Goal: Feedback & Contribution: Contribute content

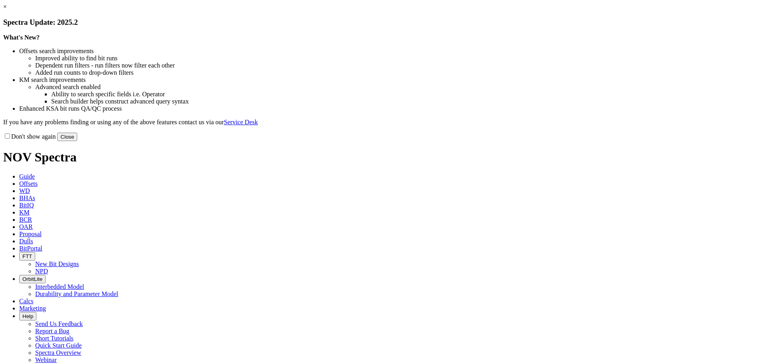
click at [77, 141] on button "Close" at bounding box center [67, 137] width 20 height 8
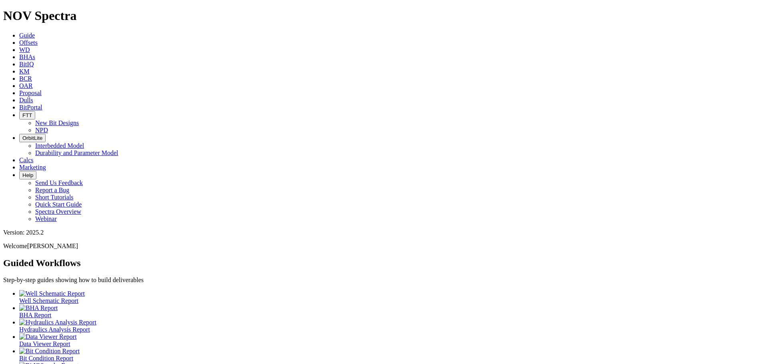
click at [38, 39] on span "Offsets" at bounding box center [28, 42] width 18 height 7
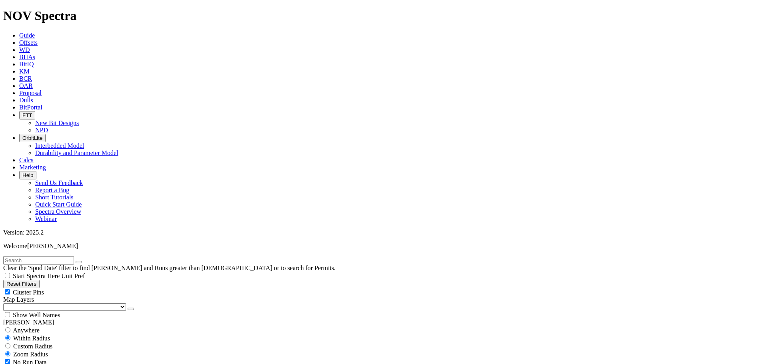
click at [51, 256] on input "text" at bounding box center [38, 260] width 71 height 8
type input "E1519-A1"
click at [84, 261] on button "submit" at bounding box center [87, 262] width 6 height 2
click at [39, 327] on span "Anywhere" at bounding box center [26, 330] width 27 height 7
radio input "true"
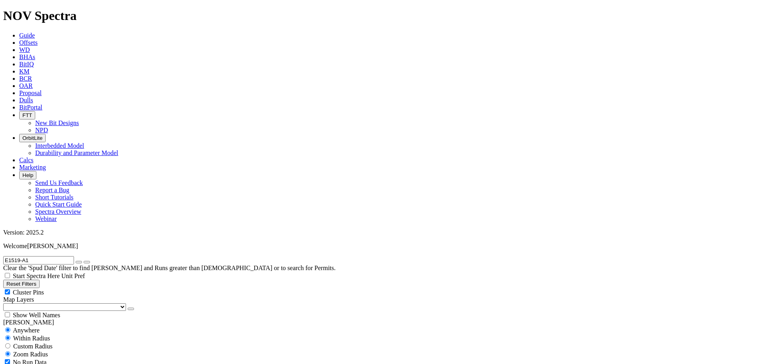
radio input "false"
click at [87, 262] on icon "submit" at bounding box center [87, 262] width 0 height 0
radio input "false"
radio input "true"
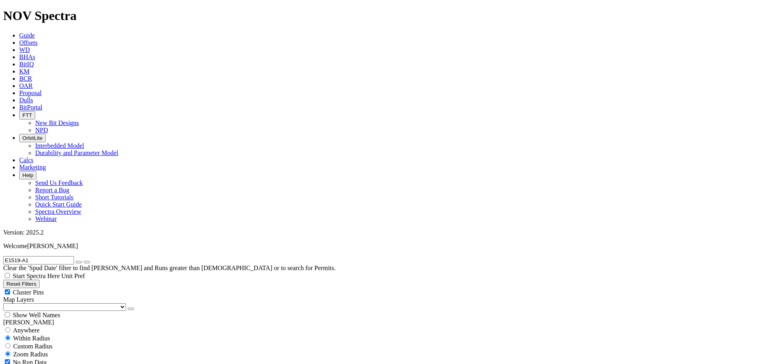
click at [42, 343] on span "Custom Radius" at bounding box center [32, 346] width 39 height 7
radio input "true"
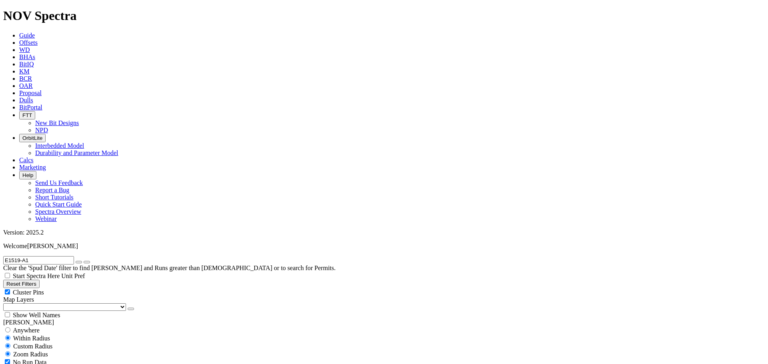
radio input "false"
drag, startPoint x: 40, startPoint y: 152, endPoint x: 61, endPoint y: 152, distance: 20.4
click at [61, 358] on input "number" at bounding box center [38, 362] width 71 height 8
type input "2"
click at [54, 364] on button "Kilometers" at bounding box center [38, 371] width 32 height 8
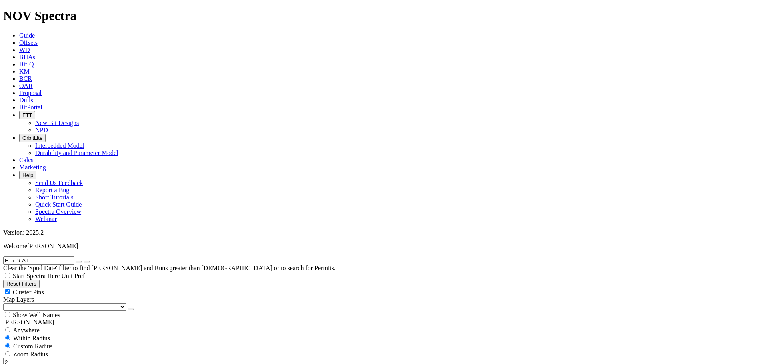
click at [54, 364] on button "Kilometers" at bounding box center [38, 371] width 32 height 8
click at [63, 256] on input "E1519-A1" at bounding box center [38, 260] width 71 height 8
type input "E"
click at [76, 261] on button "submit" at bounding box center [79, 262] width 6 height 2
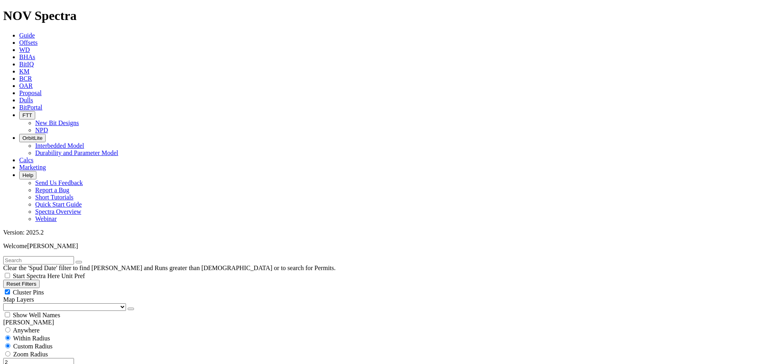
select select "Tourmaline Oil"
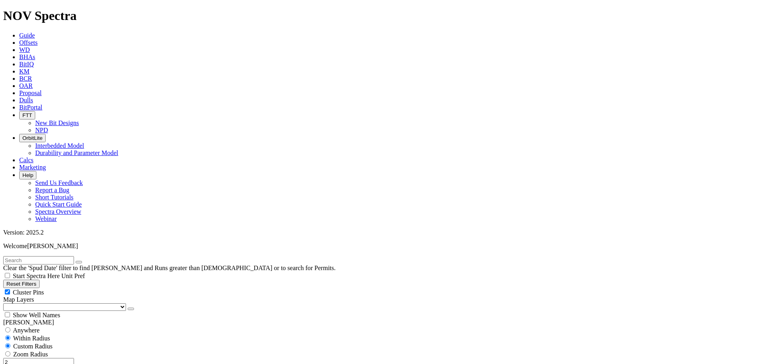
select select "158.75"
checkbox input "false"
drag, startPoint x: 47, startPoint y: 152, endPoint x: 100, endPoint y: 151, distance: 52.8
click at [100, 358] on div "2 Miles Kilometers" at bounding box center [383, 366] width 761 height 17
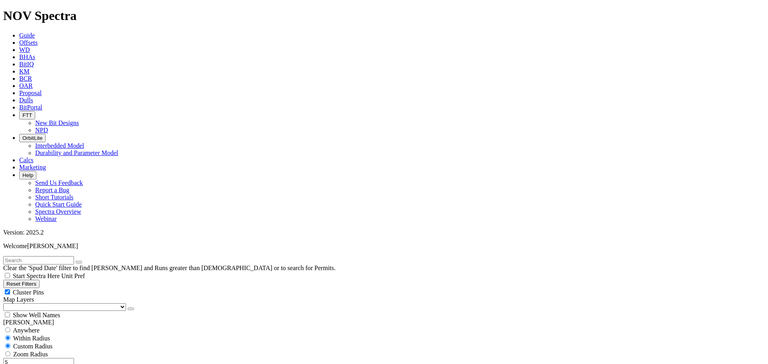
type input "5"
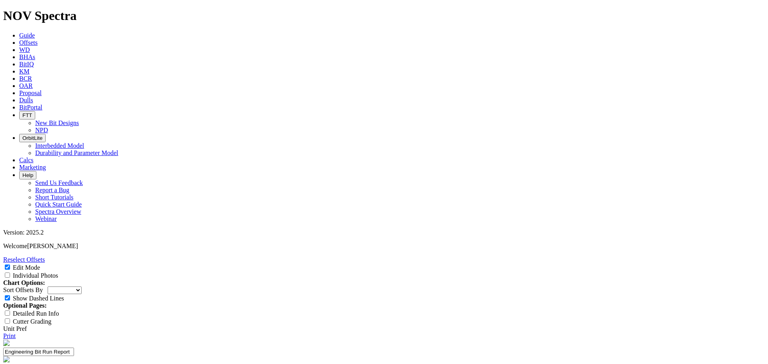
click at [74, 348] on input "Engineering Bit Run Report" at bounding box center [38, 352] width 71 height 8
select select "New Bit Design"
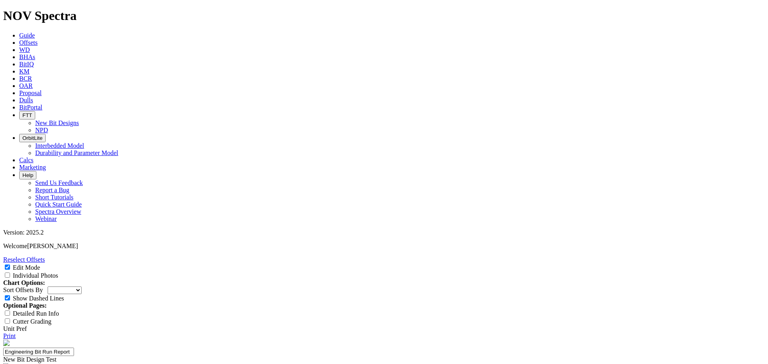
type input "1st Run - New Des."
drag, startPoint x: 145, startPoint y: 144, endPoint x: 192, endPoint y: 147, distance: 47.7
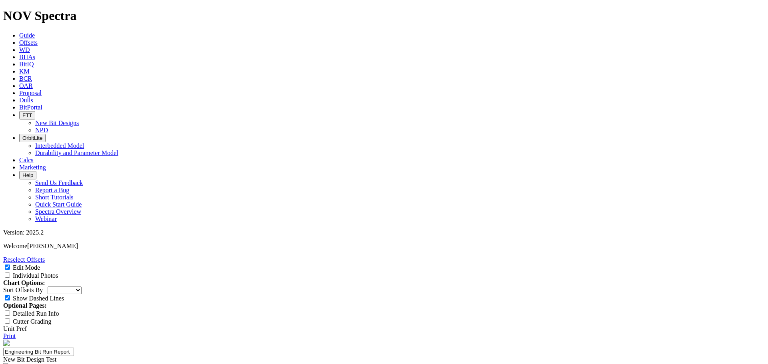
click at [34, 157] on span "Calcs" at bounding box center [26, 160] width 14 height 7
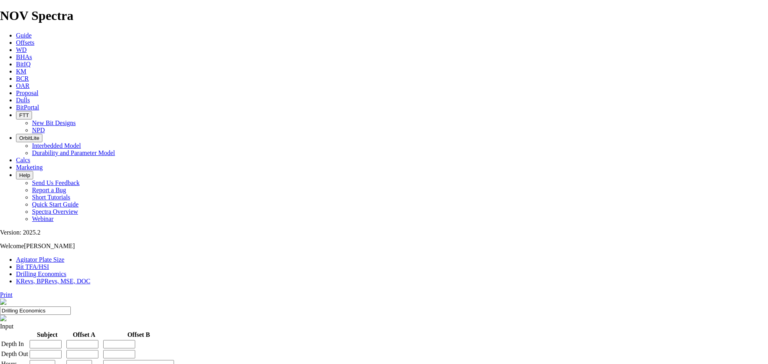
click at [16, 97] on icon at bounding box center [16, 100] width 0 height 7
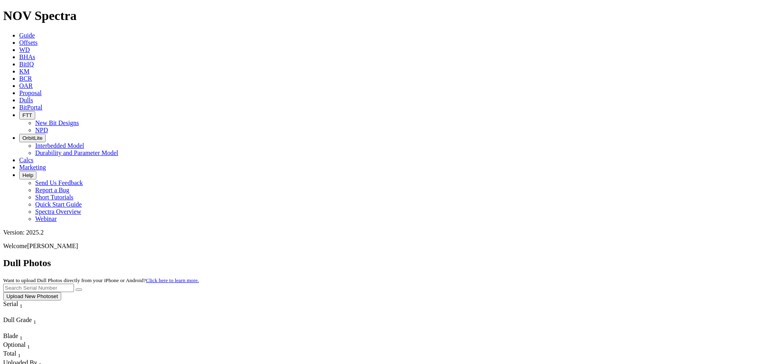
click at [74, 284] on input "text" at bounding box center [38, 288] width 71 height 8
type input "A320886"
click at [61, 292] on button "Upload New Photoset" at bounding box center [32, 296] width 58 height 8
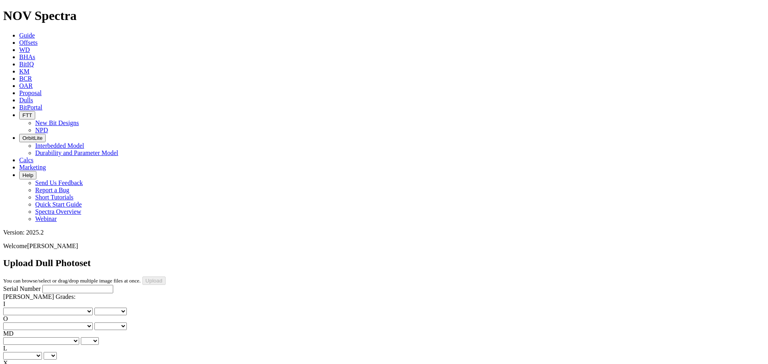
drag, startPoint x: 36, startPoint y: 71, endPoint x: 43, endPoint y: 74, distance: 7.5
click at [42, 285] on input "Serial Number" at bounding box center [77, 289] width 71 height 8
type input "A320886"
click at [22, 308] on select "No lost, worn or damaged cutters 0 1 2 3 4 5 6 7 8 No diamond table left on any…" at bounding box center [48, 312] width 90 height 8
select select "number:0"
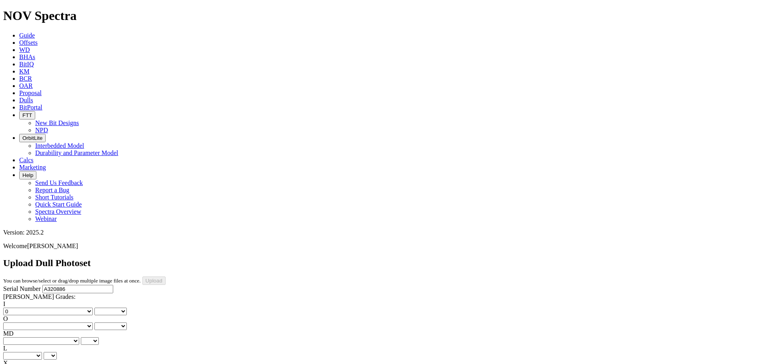
click at [16, 308] on select "No lost, worn or damaged cutters 0 1 2 3 4 5 6 7 8 No diamond table left on any…" at bounding box center [48, 312] width 90 height 8
select select "number:0"
click at [43, 308] on select "No lost, worn or damaged cutters 0 1 2 3 4 5 6 7 8 No diamond table left on any…" at bounding box center [48, 312] width 90 height 8
select select "number:1"
click at [16, 308] on select "No lost, worn or damaged cutters 0 1 2 3 4 5 6 7 8 No diamond table left on any…" at bounding box center [48, 312] width 90 height 8
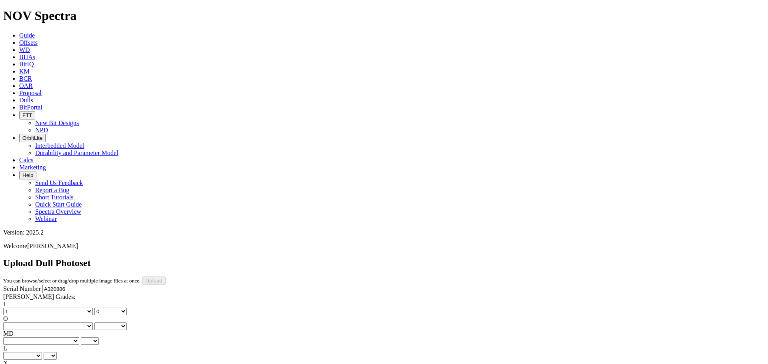
select select "number:1"
click at [62, 323] on select "No lost, worn or damaged cutters 0 1 2 3 4 5 6 7 8 No diamond table left on any…" at bounding box center [48, 327] width 90 height 8
select select "number:1"
click at [57, 323] on select "No lost, worn or damaged cutters 0 1 2 3 4 5 6 7 8 No diamond table left on any…" at bounding box center [48, 327] width 90 height 8
select select "number:1"
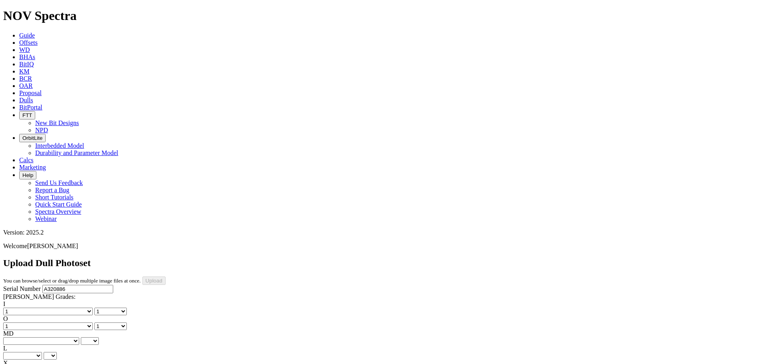
click at [40, 337] on select "BF - Bond Failure BT - Broken Teeth/Cutters BU - Balled Up Bit CR - Cored CT - …" at bounding box center [41, 341] width 76 height 8
select select "string:WT"
click at [16, 337] on select "BF - Bond Failure BT - Broken Teeth/Cutters BU - Balled Up Bit CR - Cored CT - …" at bounding box center [41, 341] width 76 height 8
select select "string:WT"
click at [42, 352] on select "A - All C - Cone G - Gauge N - Nose S - Shoulder T - Taper" at bounding box center [22, 356] width 39 height 8
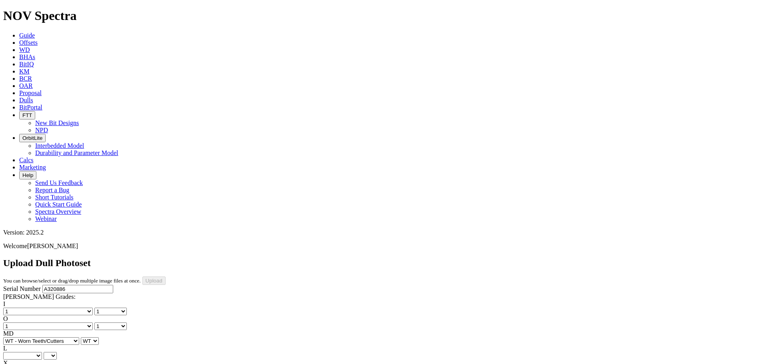
select select "string:A"
click at [42, 352] on select "A - All C - Cone G - Gauge N - Nose S - Shoulder T - Taper" at bounding box center [22, 356] width 39 height 8
select select "string:A"
click at [16, 364] on select "X" at bounding box center [9, 371] width 12 height 8
select select "string:X"
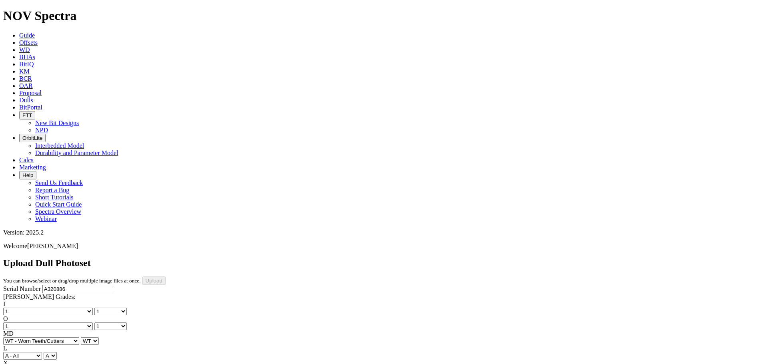
click at [16, 364] on select "X" at bounding box center [9, 371] width 12 height 8
select select "string:X"
click at [67, 301] on div "I No lost, worn or damaged cutters 0 1 2 3 4 5 6 7 8 No diamond table left on a…" at bounding box center [383, 360] width 761 height 118
select select "string:I"
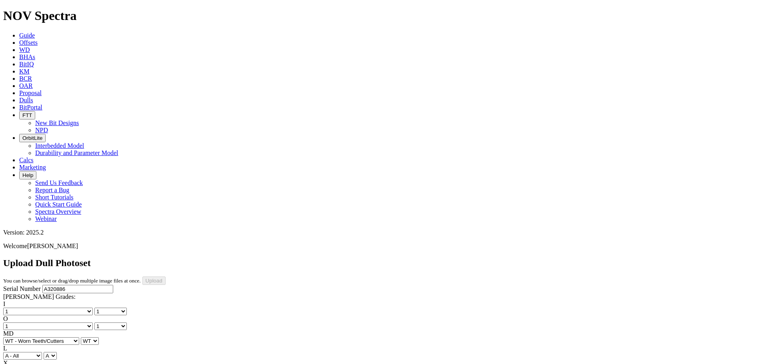
select select "string:I"
select select "string:NO"
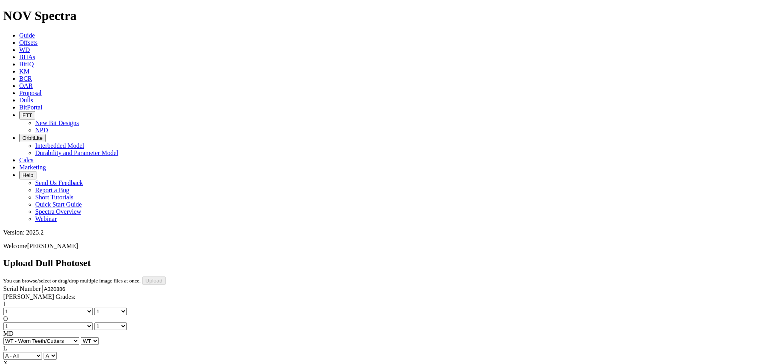
select select "string:NO"
select select "string:TD"
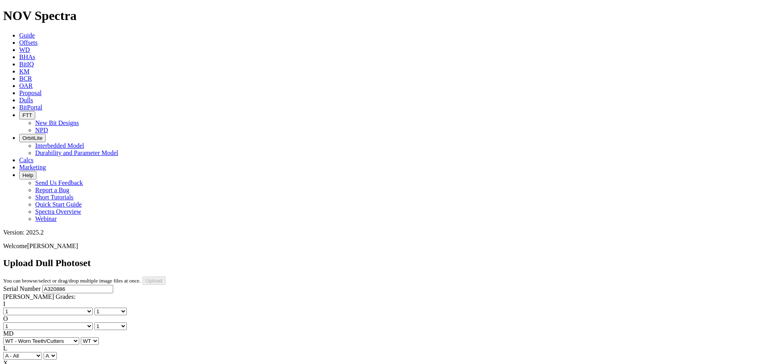
click at [46, 285] on div "Serial Number A320886 RH Dull Grades: I No lost, worn or damaged cutters 0 1 2 …" at bounding box center [383, 360] width 761 height 150
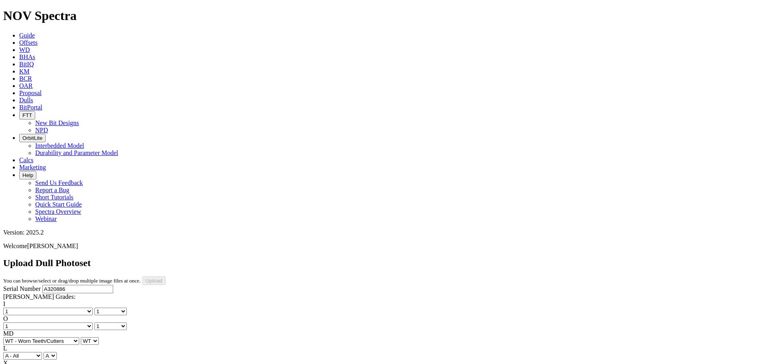
type input "7/31/25"
click at [93, 303] on div "Serial Number A320886 RH Dull Grades: I No lost, worn or damaged cutters 0 1 2 …" at bounding box center [383, 360] width 761 height 150
type input "C:\fakepath\Serial.png"
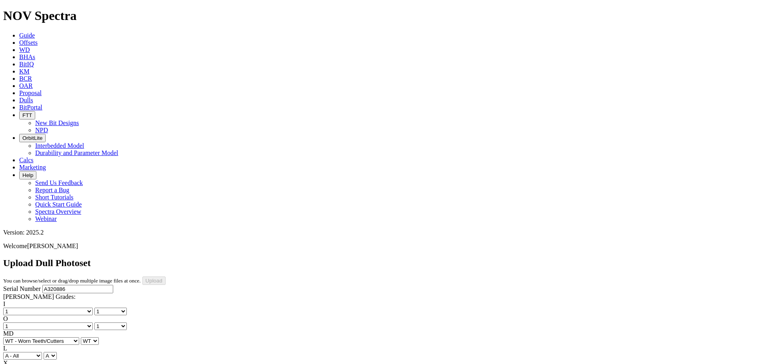
click at [166, 277] on input "Upload" at bounding box center [153, 281] width 23 height 8
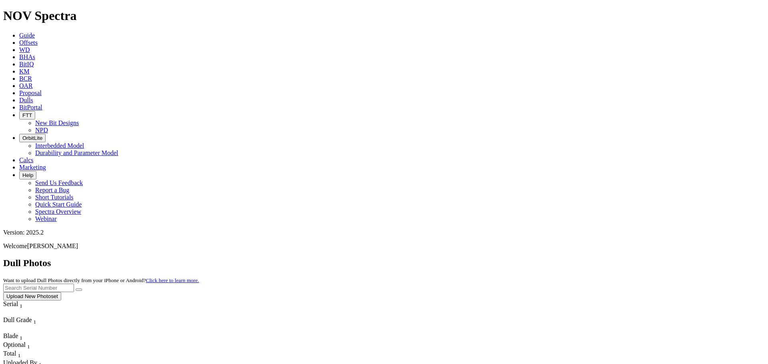
click at [38, 39] on span "Offsets" at bounding box center [28, 42] width 18 height 7
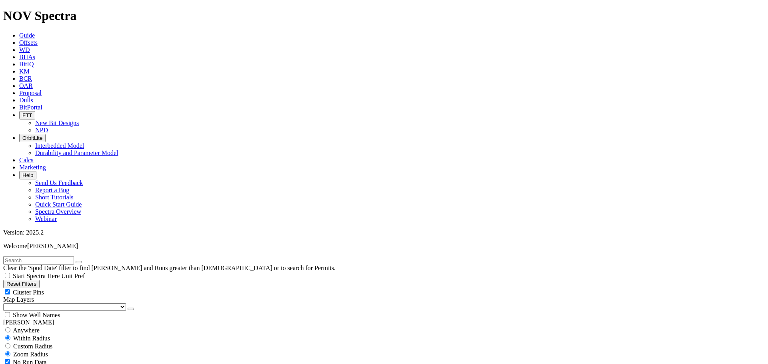
click at [42, 256] on input "text" at bounding box center [38, 260] width 71 height 8
click at [22, 327] on span "Anywhere" at bounding box center [26, 330] width 27 height 7
radio input "true"
radio input "false"
click at [32, 256] on input "text" at bounding box center [38, 260] width 71 height 8
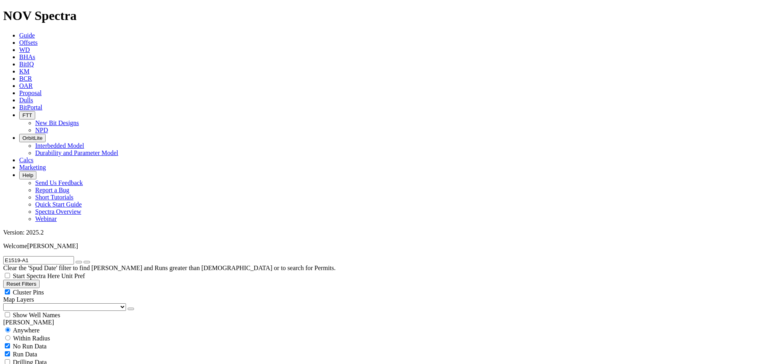
type input "E1519-A1"
click at [84, 261] on button "submit" at bounding box center [87, 262] width 6 height 2
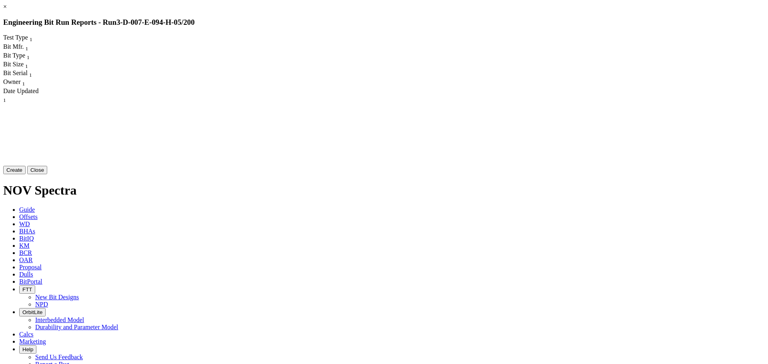
click at [278, 104] on div at bounding box center [156, 164] width 307 height 120
click at [26, 174] on button "Create" at bounding box center [14, 170] width 22 height 8
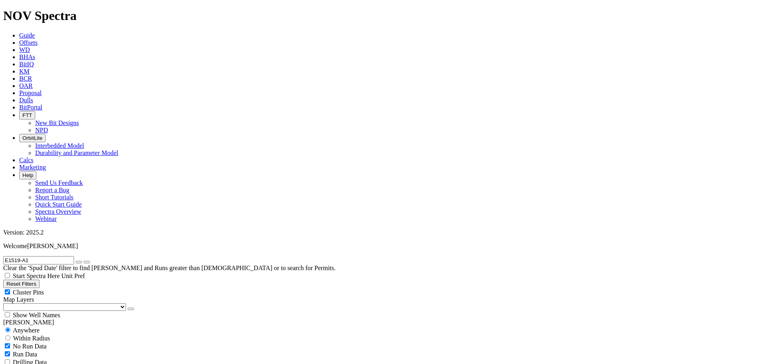
scroll to position [50, 0]
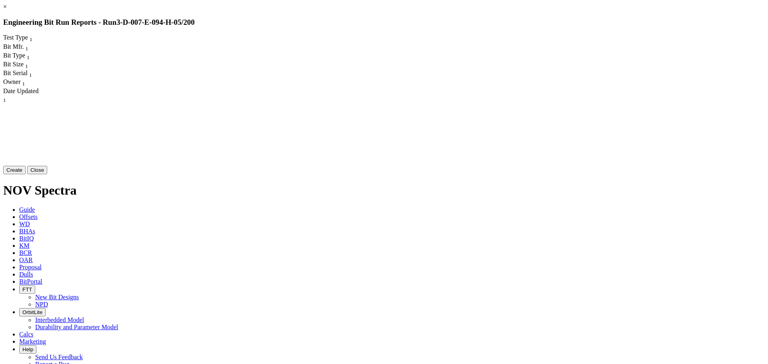
click at [310, 104] on div at bounding box center [156, 164] width 307 height 120
click at [47, 174] on button "Close" at bounding box center [37, 170] width 20 height 8
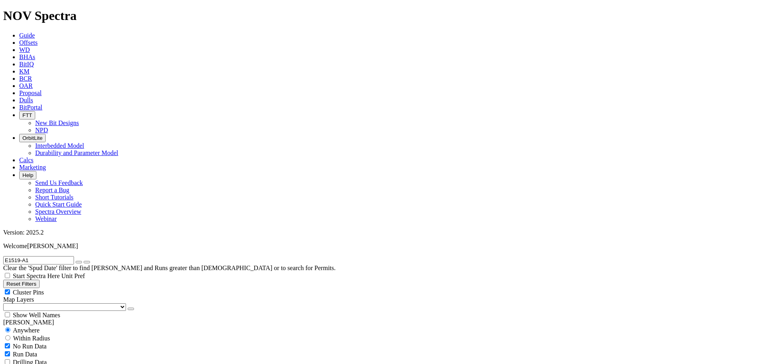
scroll to position [3, 0]
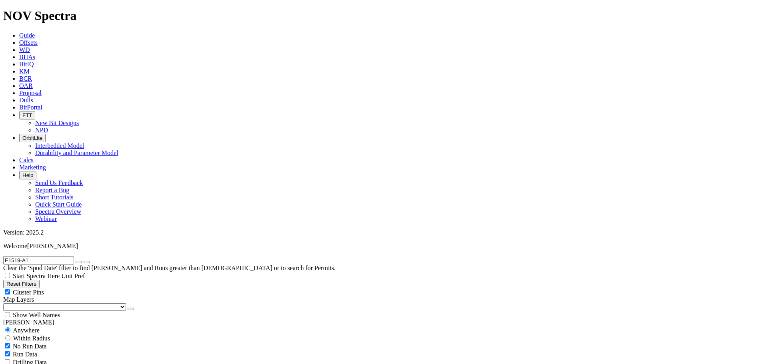
radio input "false"
radio input "true"
click at [50, 335] on span "Within Radius" at bounding box center [31, 338] width 37 height 7
click at [27, 343] on span "Custom Radius" at bounding box center [32, 346] width 39 height 7
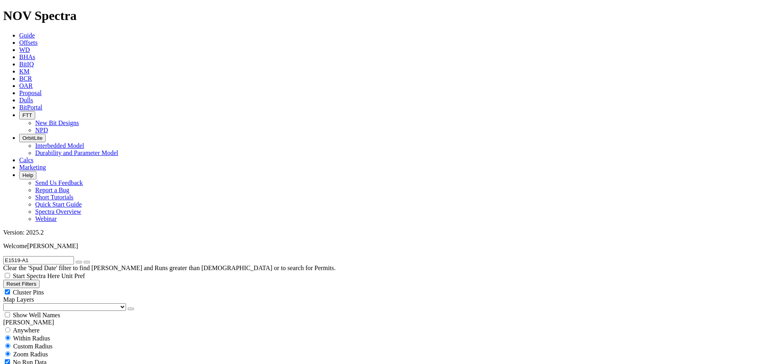
radio input "true"
radio input "false"
drag, startPoint x: 65, startPoint y: 151, endPoint x: 88, endPoint y: 154, distance: 23.7
click at [88, 358] on div "Miles Kilometers" at bounding box center [383, 366] width 761 height 17
type input "5"
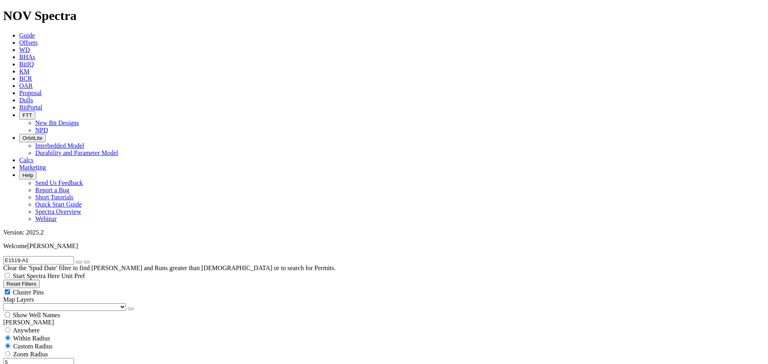
click at [65, 256] on input "E1519-A1" at bounding box center [38, 260] width 71 height 8
drag, startPoint x: 70, startPoint y: 35, endPoint x: 0, endPoint y: 33, distance: 69.6
click at [3, 256] on form "E1519-A1" at bounding box center [383, 260] width 761 height 8
click at [76, 261] on button "submit" at bounding box center [79, 262] width 6 height 2
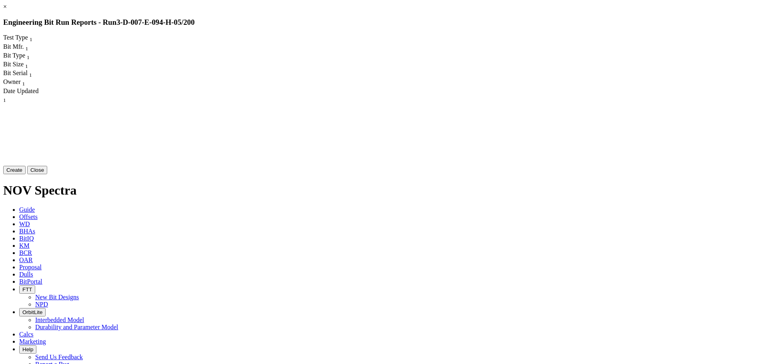
click at [26, 174] on button "Create" at bounding box center [14, 170] width 22 height 8
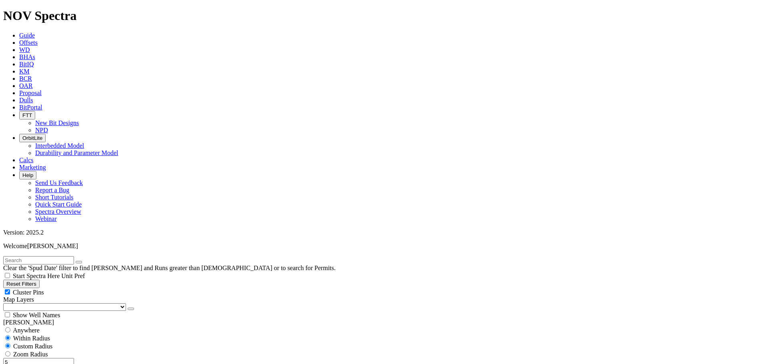
scroll to position [240, 0]
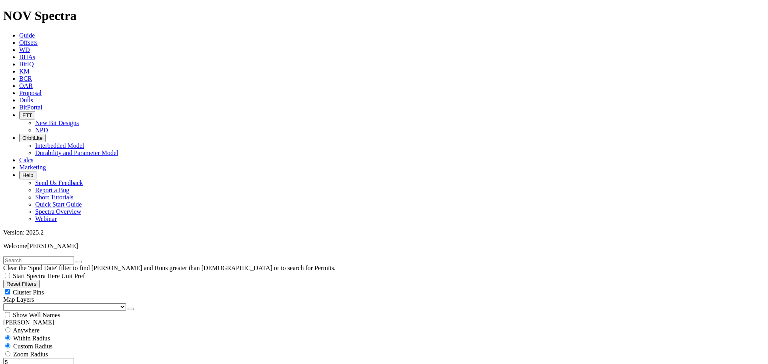
scroll to position [640, 0]
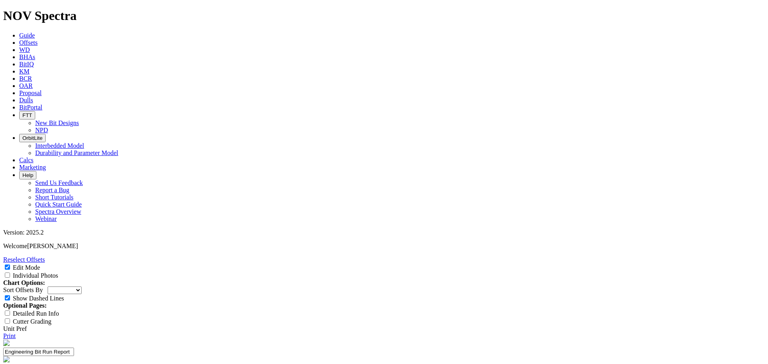
select select "New Bit Design"
type input "First Run"
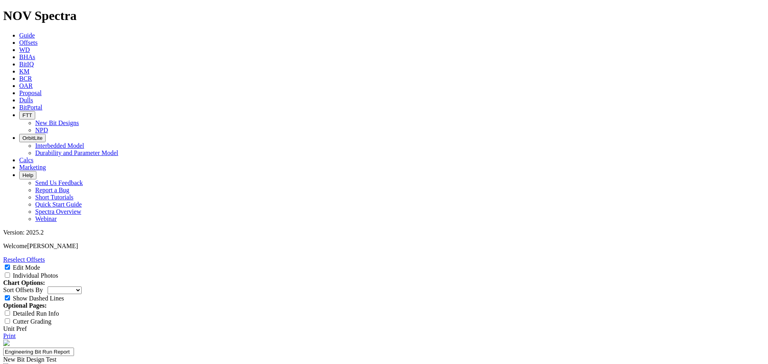
paste textarea "equest from Tourmaline Oil on the reference C283-01; 159mm TK53-T1. Client has …"
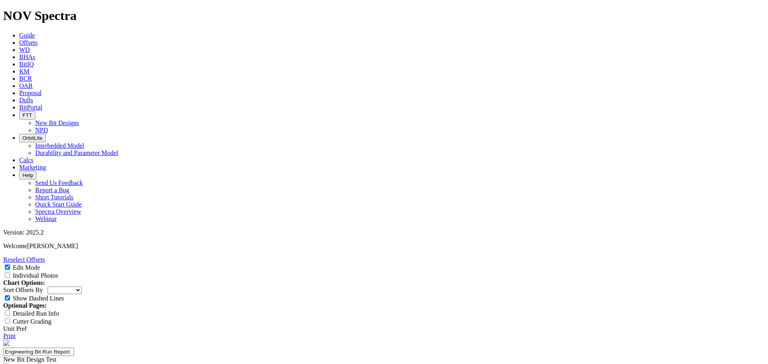
type textarea "Request from Tourmaline Oil on the reference C283-01; 159mm TK53-T1. Client has…"
type input "25-0292"
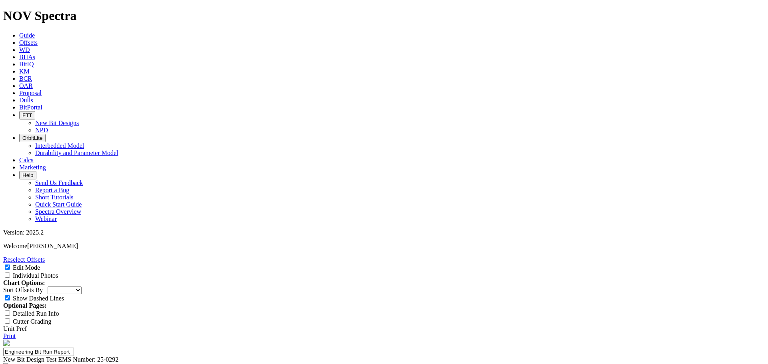
type input "1"
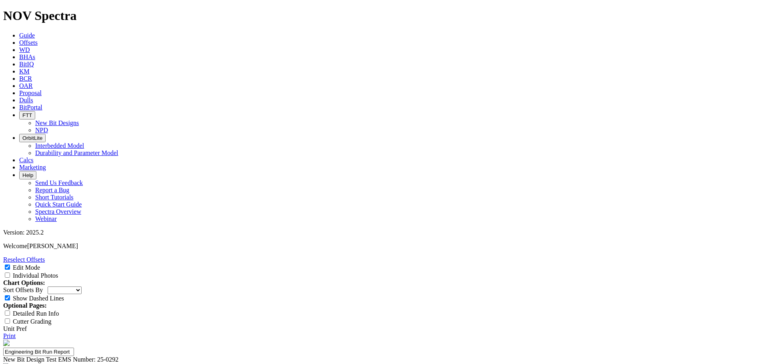
type input "[PERSON_NAME]"
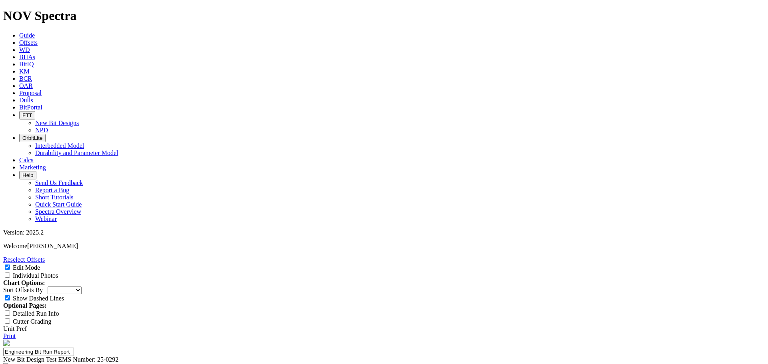
select select "New Bit Design"
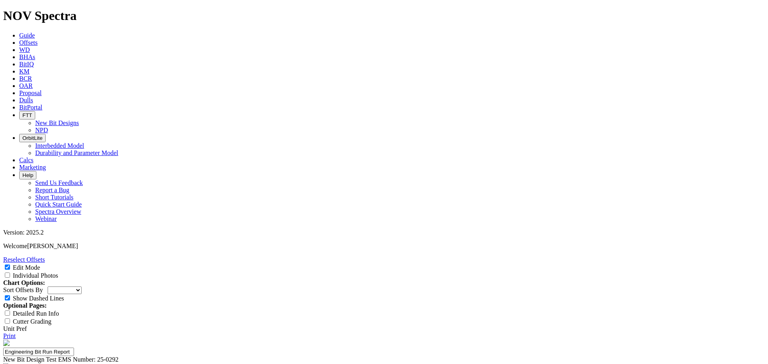
scroll to position [80, 0]
drag, startPoint x: 434, startPoint y: 230, endPoint x: 428, endPoint y: 218, distance: 13.8
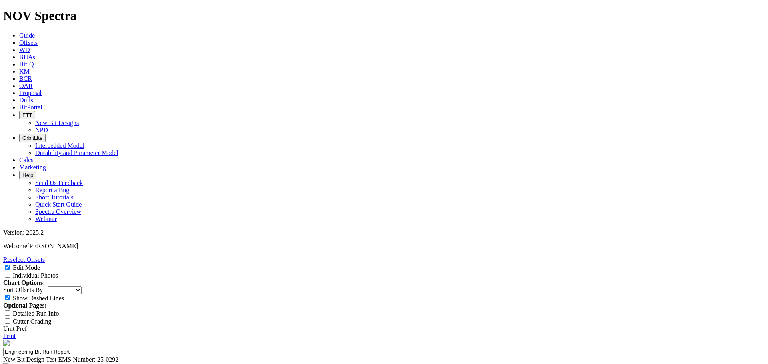
type input "ROP"
type input "?"
type input "Rotating > 170 m/hr instantaneous"
type input "Tracking"
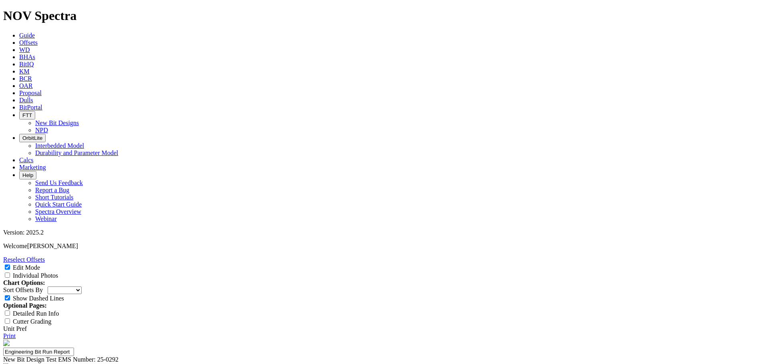
type input ">94% Lateral Tracking Performance"
type input "Steerability"
type input "Maintain Build / Turn Capable"
type input "Durability"
type input "Maintain Durability (Typical 1-1)"
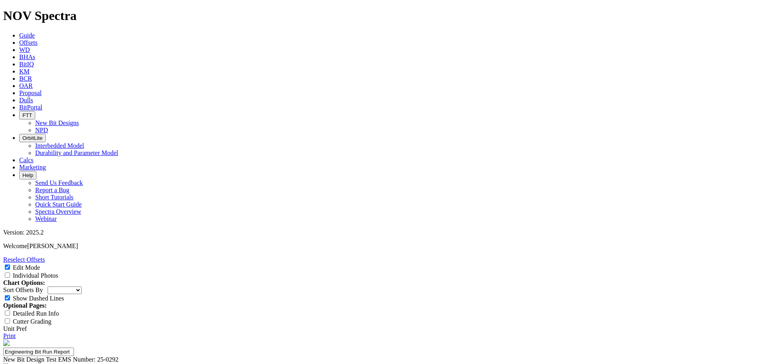
type input "Repairability"
type input "("
type input "Maintain +5 Repairs"
click at [10, 273] on input "Individual Photos" at bounding box center [7, 275] width 5 height 5
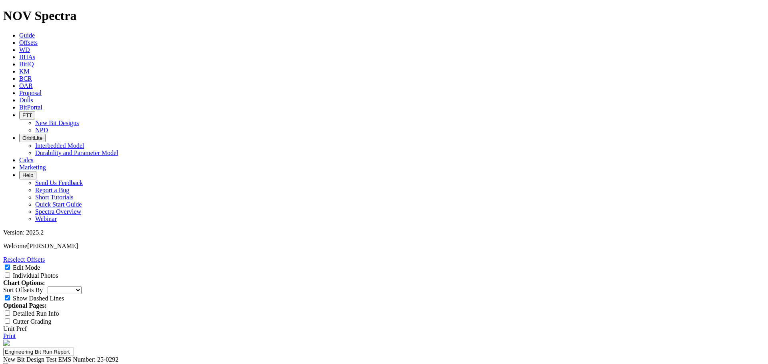
checkbox input "true"
click at [82, 287] on select "Depth In Interval ROP Spud Date" at bounding box center [65, 291] width 34 height 8
click at [710, 309] on div "Detailed Run Info" at bounding box center [383, 313] width 761 height 8
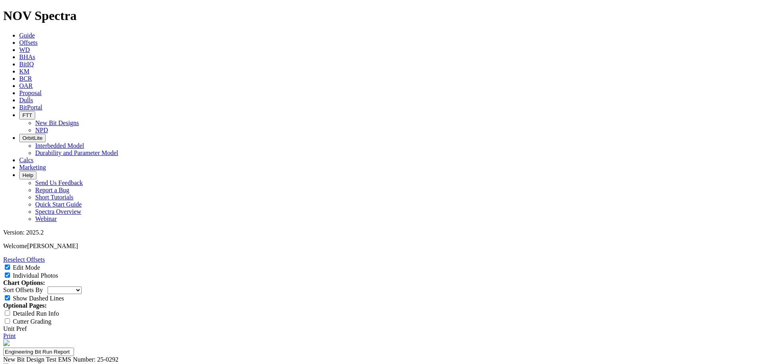
scroll to position [160, 0]
drag, startPoint x: 428, startPoint y: 166, endPoint x: 449, endPoint y: 167, distance: 20.8
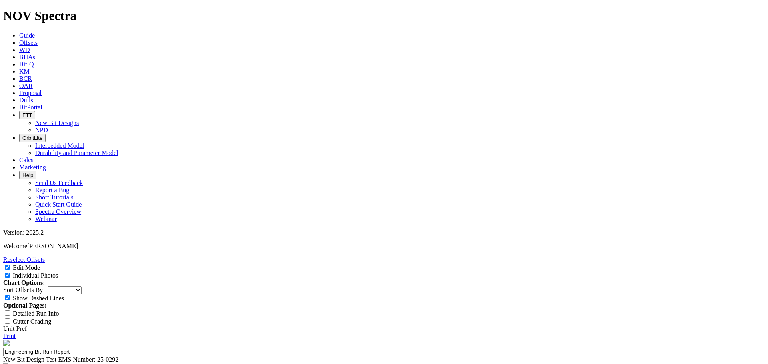
type textarea "PD 546 had utilized a proven 159mm NEBC lateral bit designs, the 159mm TK53-T1.…"
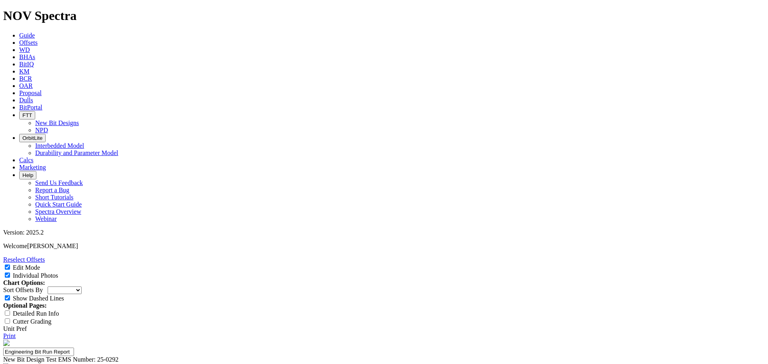
type textarea "Excellent rig reported dulls of 1-1-WT-S-X-0-NO-TD. Minor wear flats formed sta…"
click at [16, 333] on link "Print" at bounding box center [9, 336] width 12 height 7
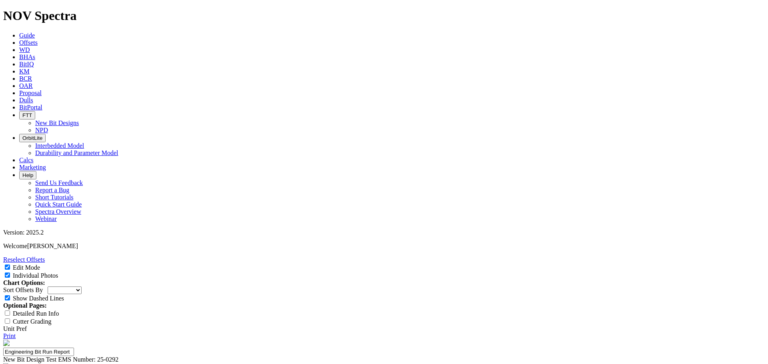
scroll to position [12, 0]
